Goal: Information Seeking & Learning: Learn about a topic

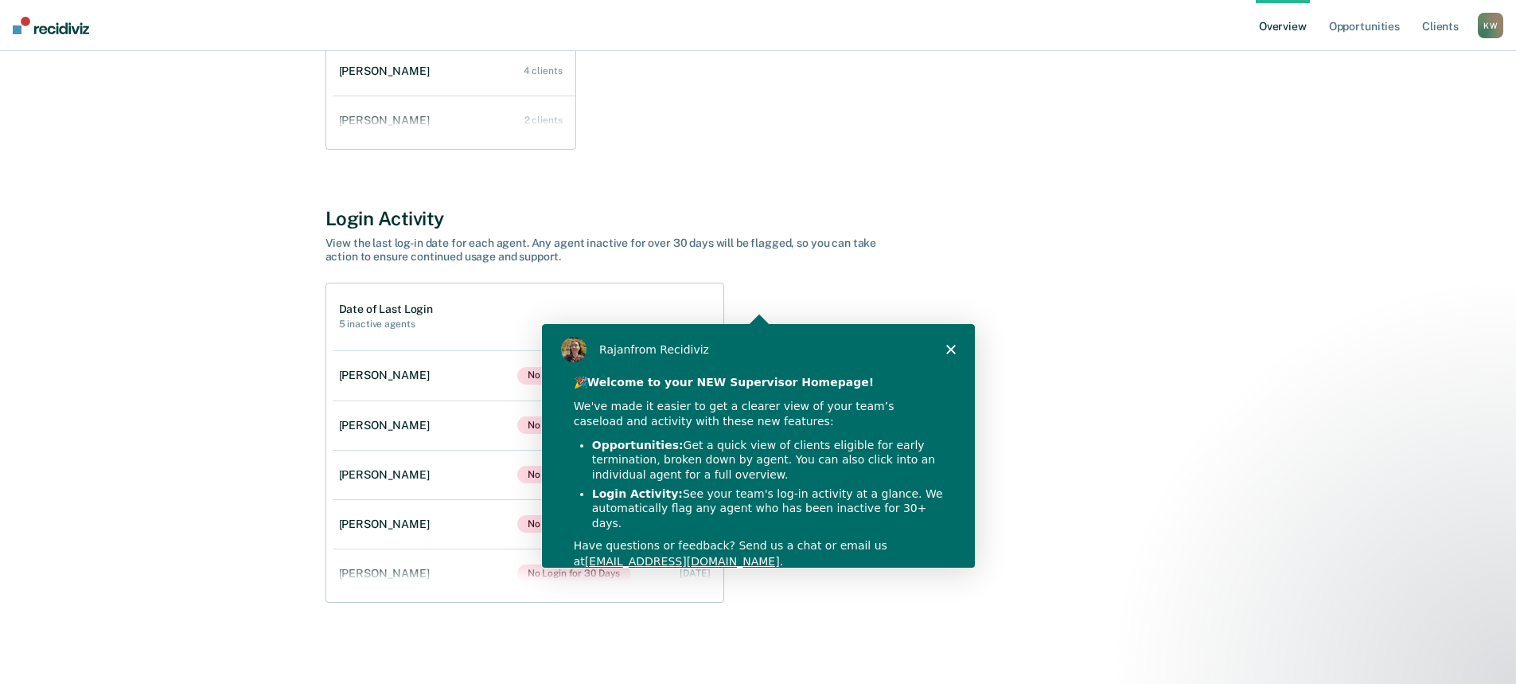
scroll to position [407, 0]
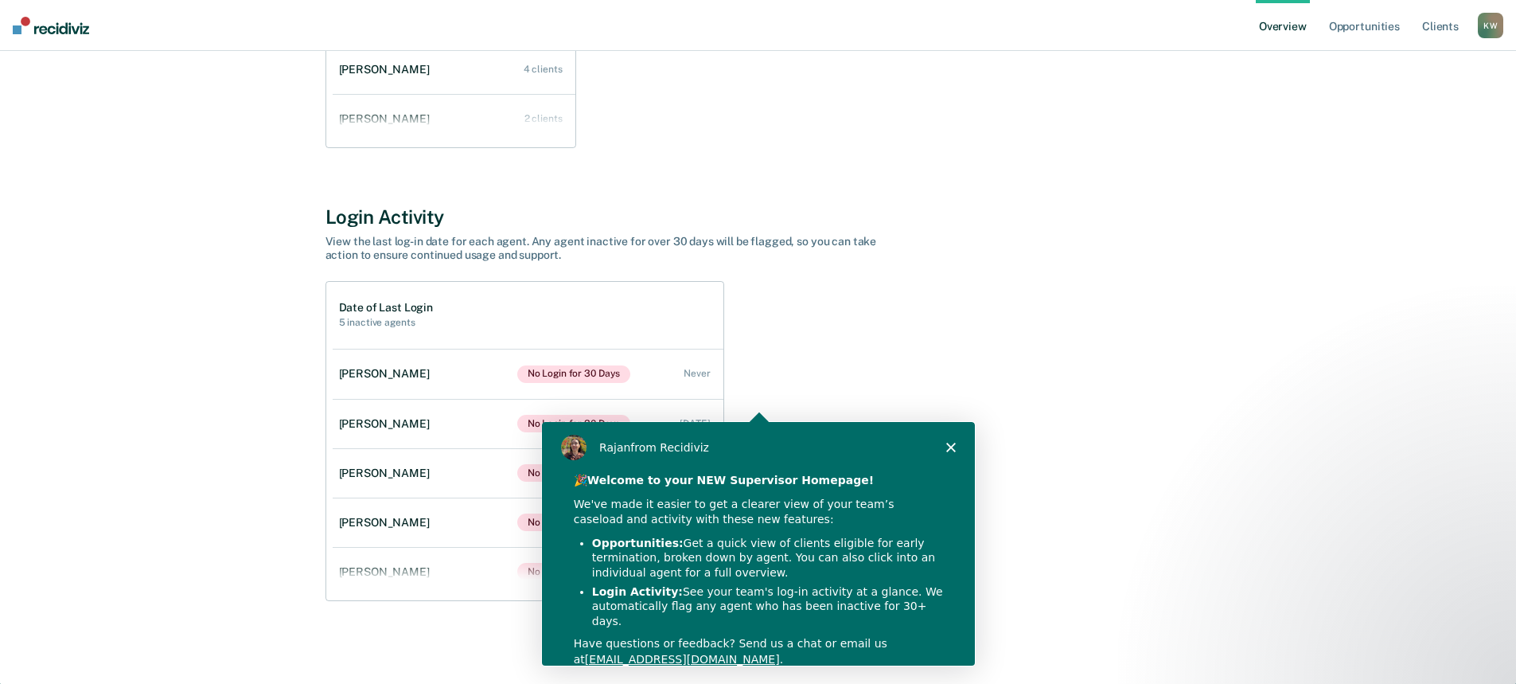
click at [949, 443] on icon "Close" at bounding box center [950, 446] width 10 height 10
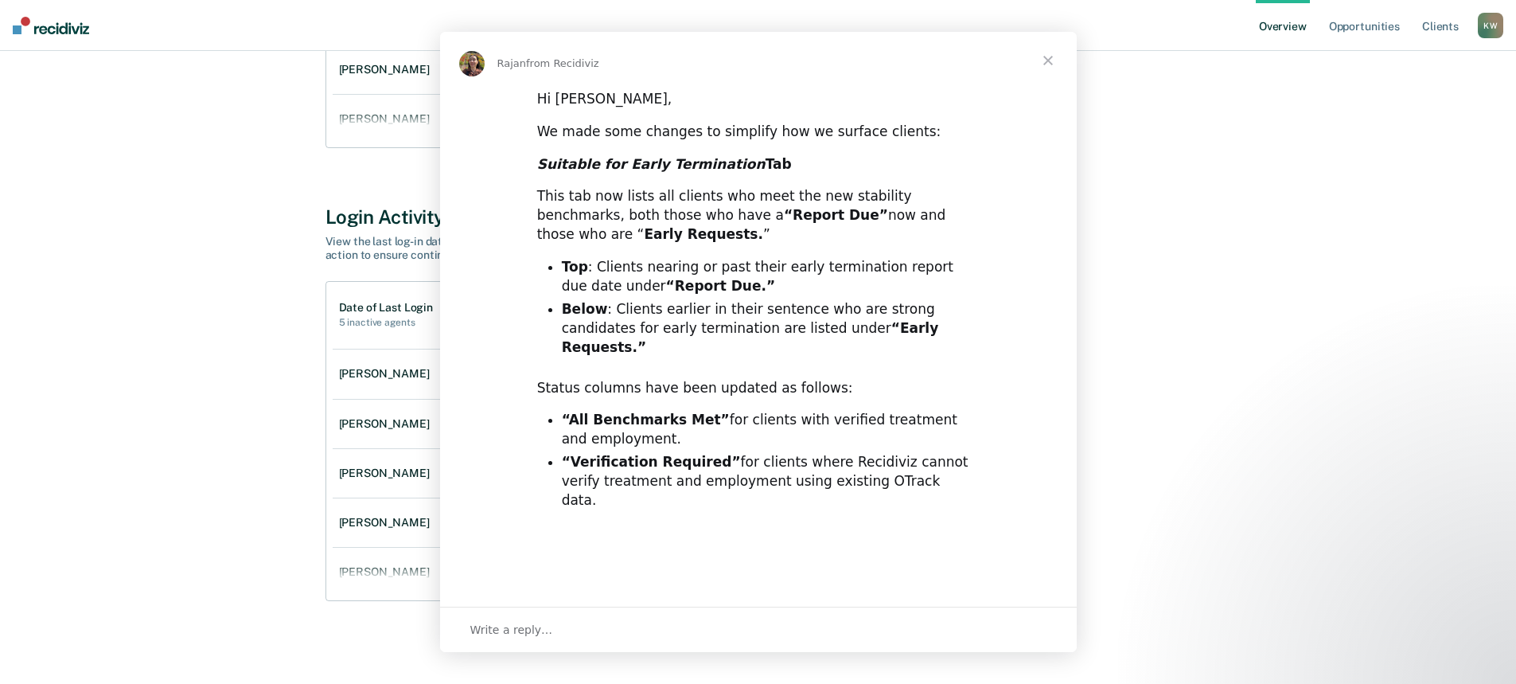
scroll to position [0, 0]
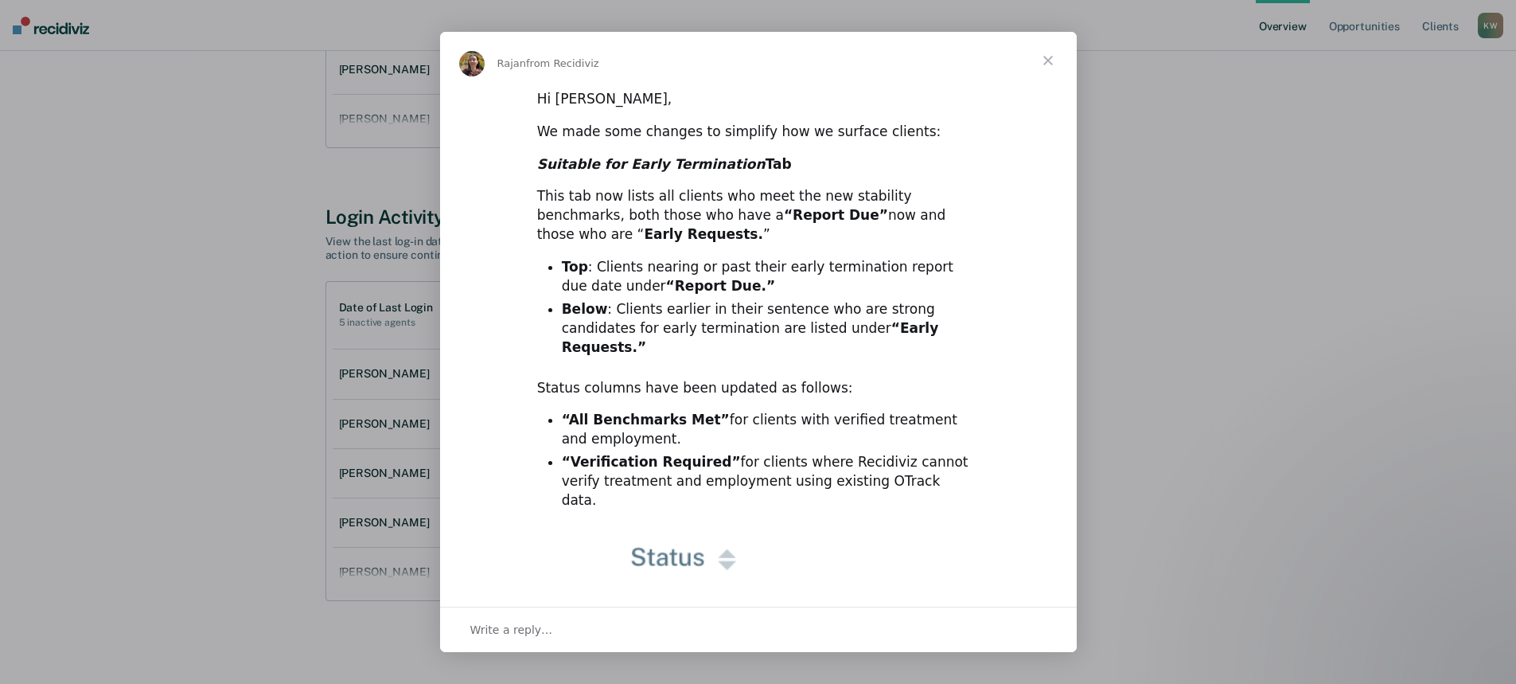
click at [1057, 60] on span "Close" at bounding box center [1048, 60] width 57 height 57
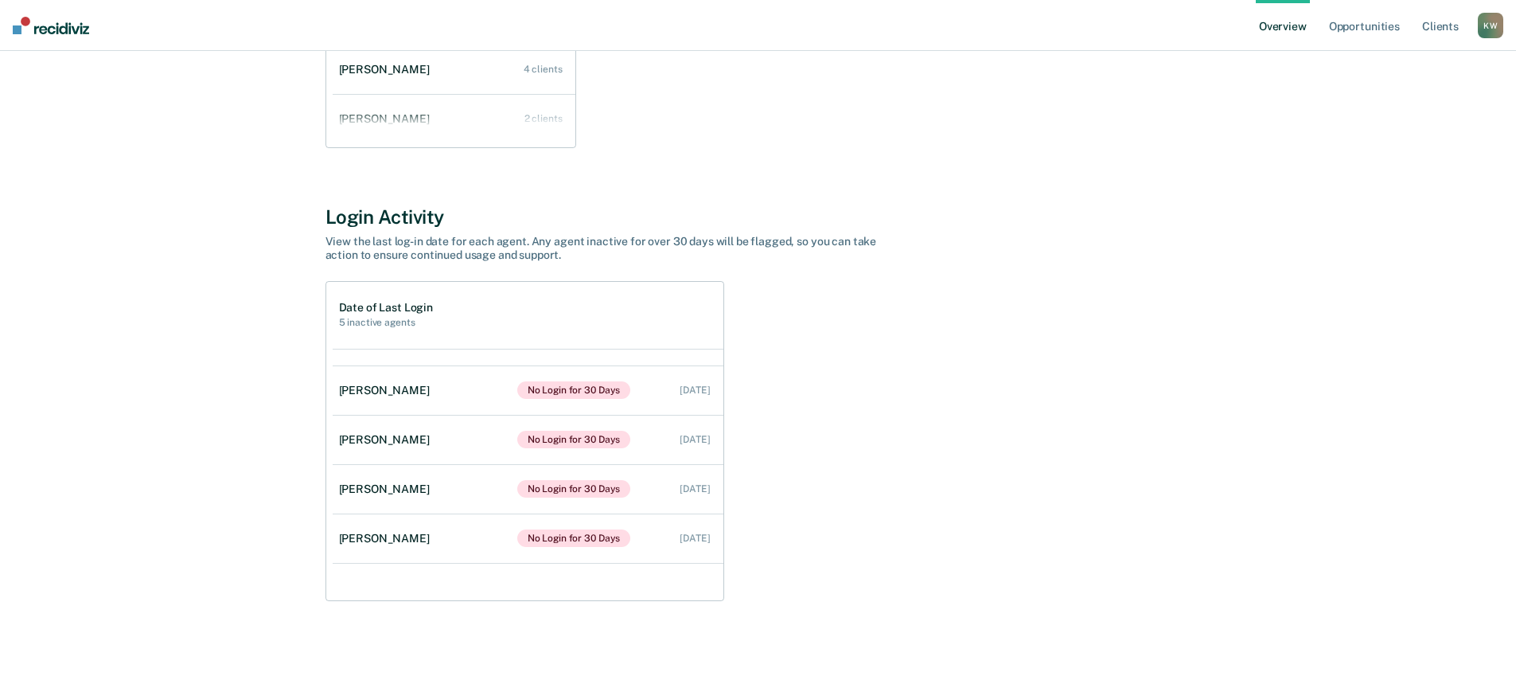
scroll to position [46, 0]
